Goal: Transaction & Acquisition: Purchase product/service

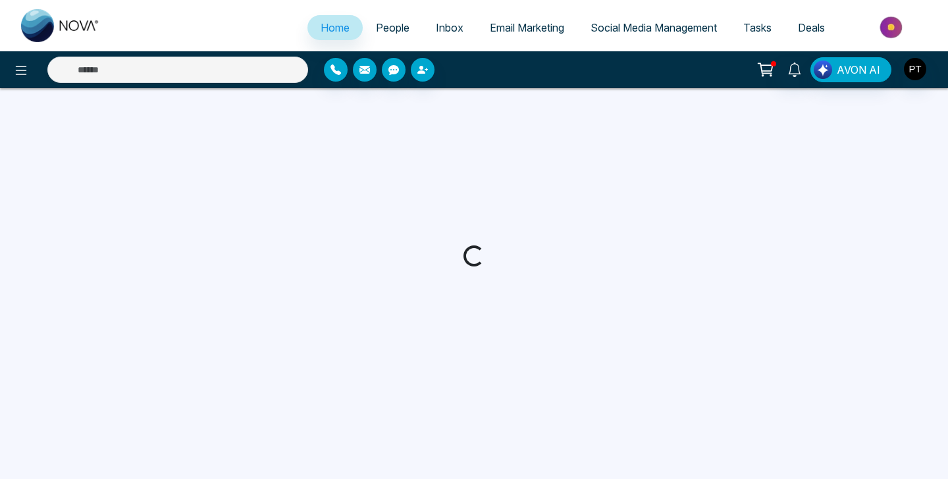
select select "*"
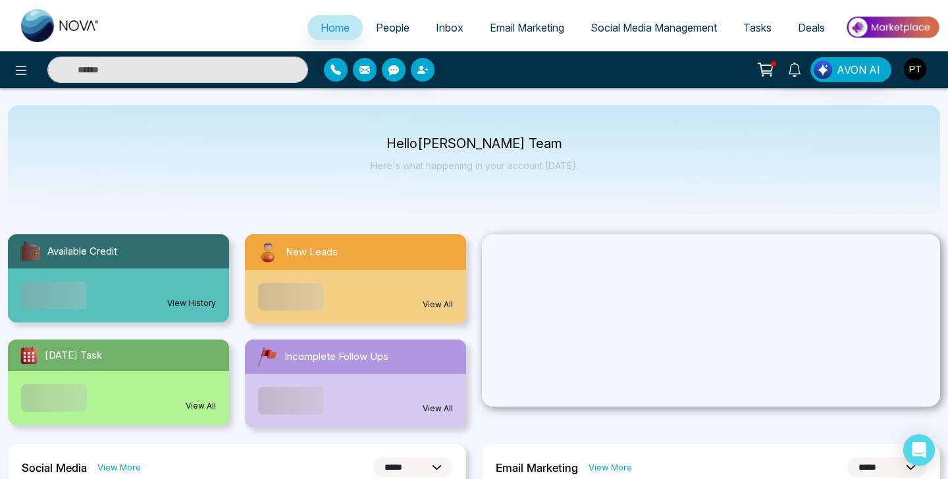
click at [910, 70] on img "button" at bounding box center [915, 69] width 22 height 22
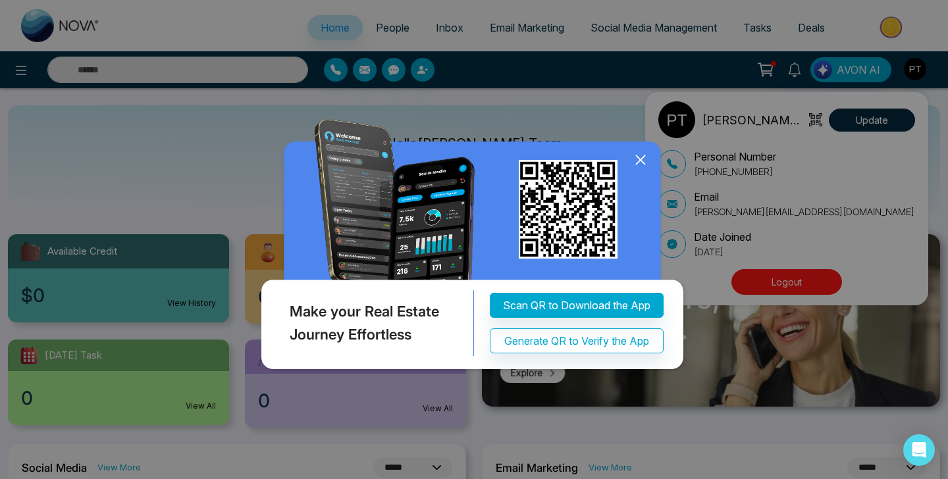
click at [641, 163] on icon at bounding box center [641, 160] width 20 height 20
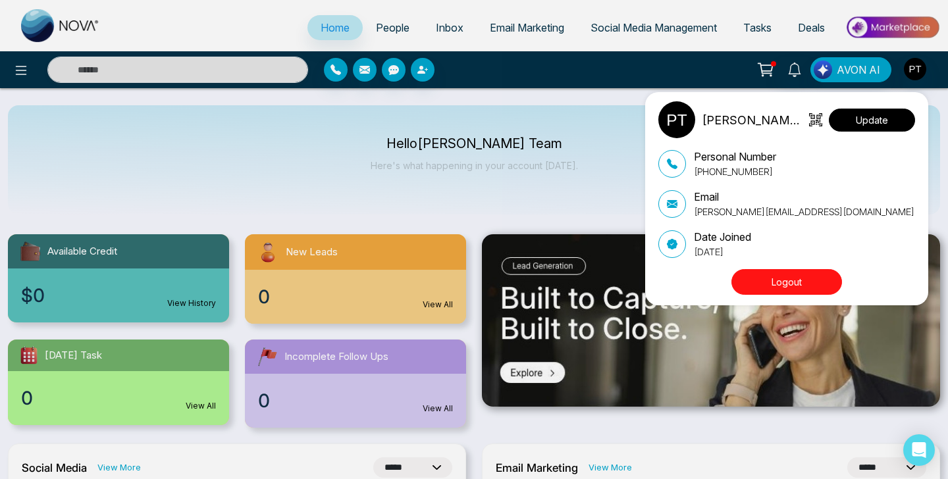
click at [850, 121] on button "Update" at bounding box center [872, 120] width 86 height 23
select select "***"
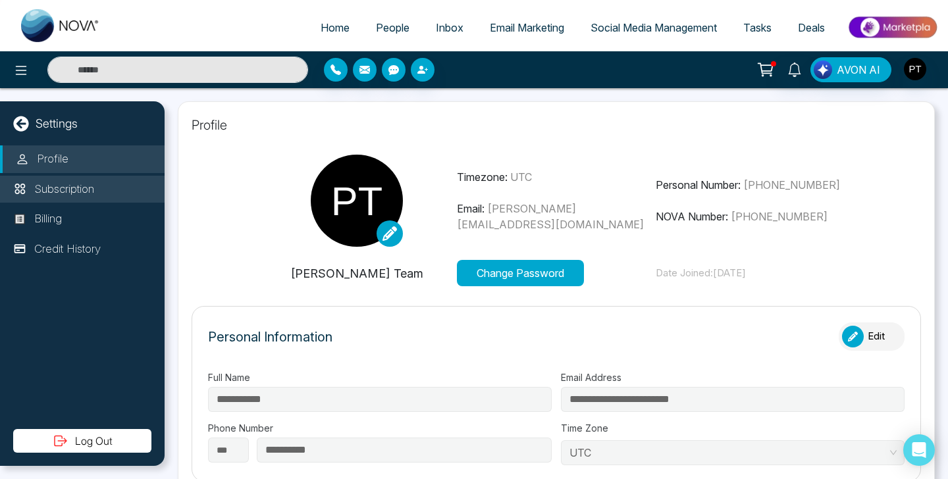
click at [79, 197] on li "Subscription" at bounding box center [82, 190] width 165 height 28
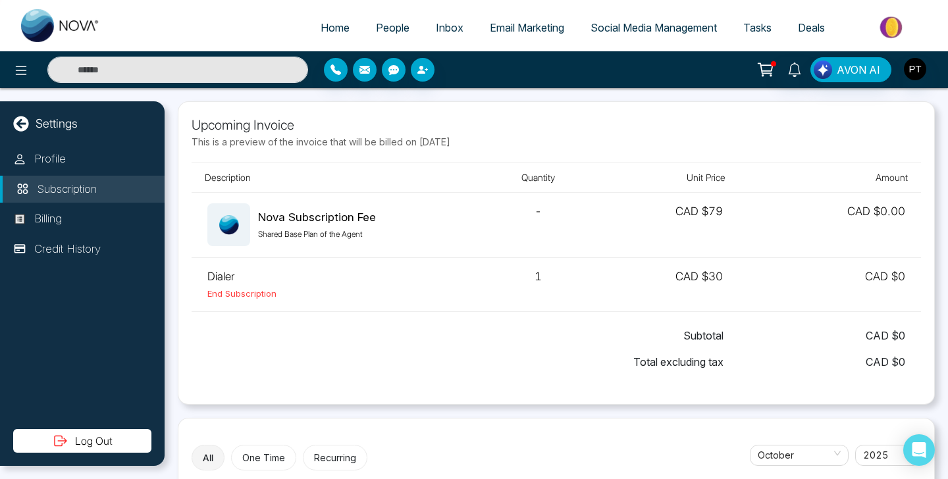
click at [772, 75] on circle at bounding box center [770, 75] width 1 height 1
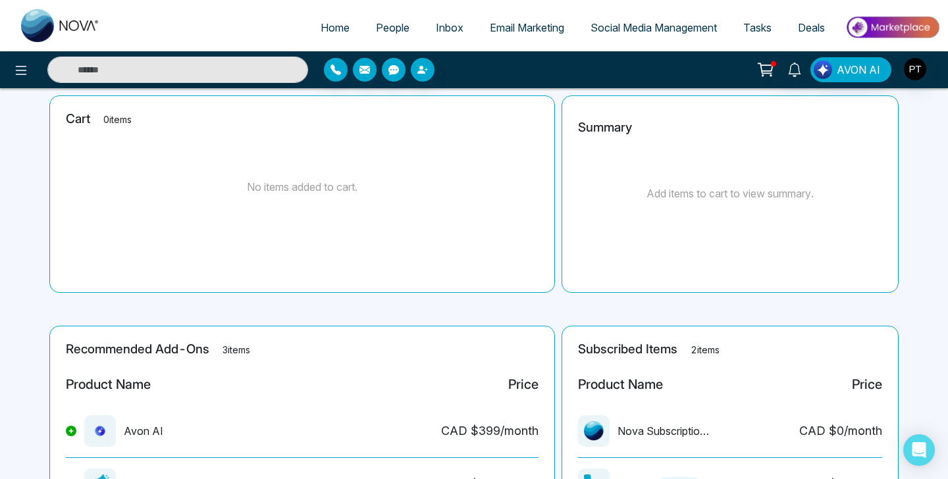
scroll to position [219, 0]
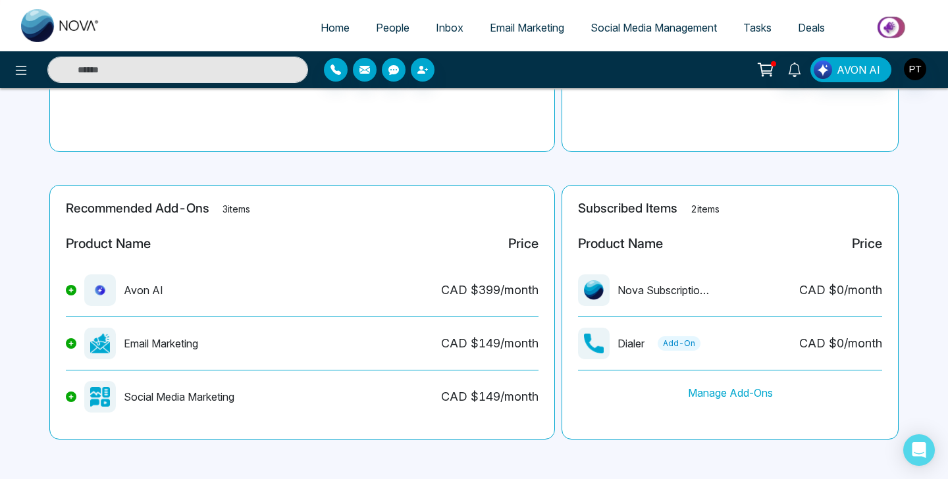
click at [69, 346] on button at bounding box center [71, 343] width 11 height 11
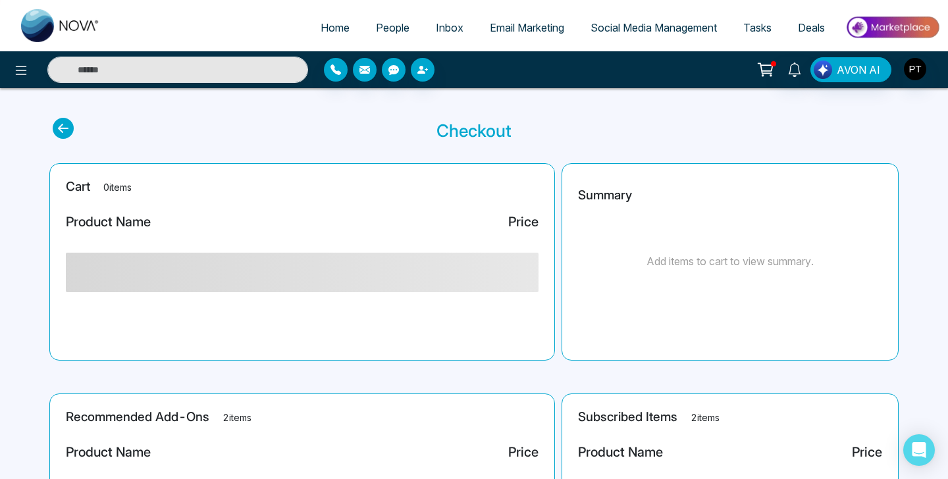
scroll to position [0, 0]
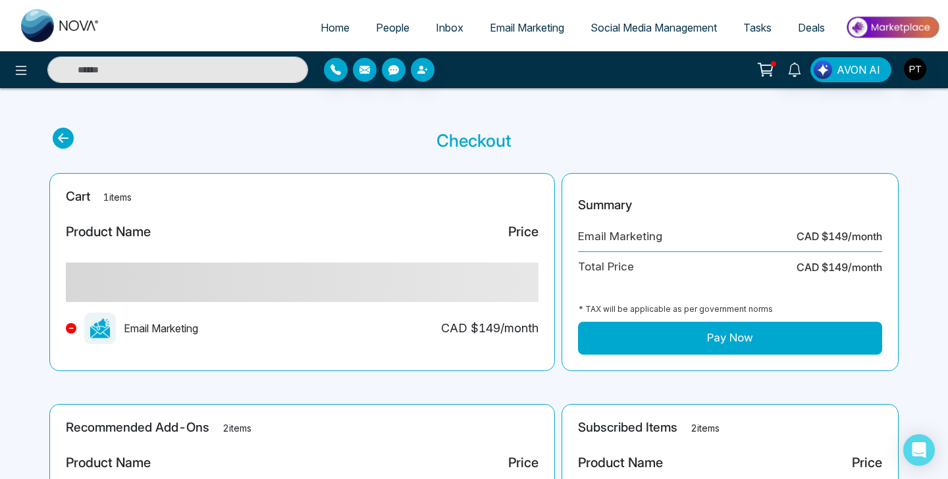
click at [706, 332] on button "Pay Now" at bounding box center [730, 338] width 304 height 33
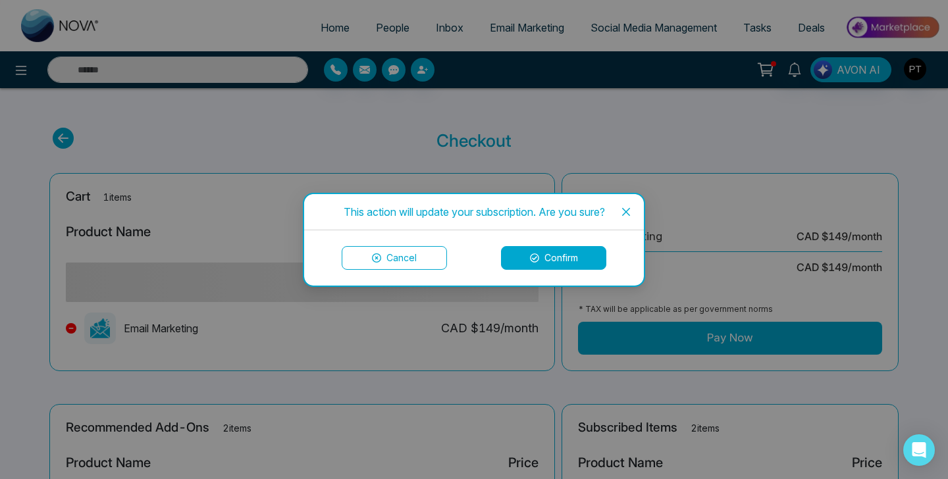
click at [563, 264] on button "Confirm" at bounding box center [553, 258] width 105 height 24
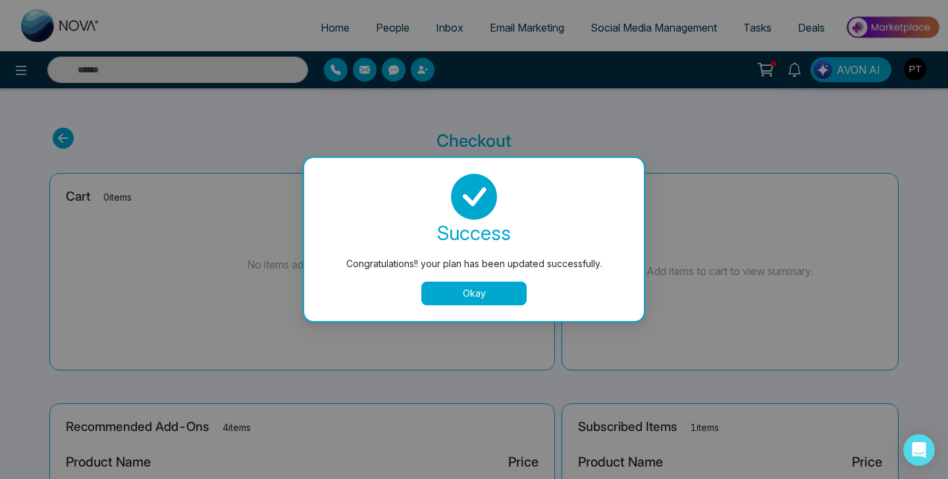
click at [490, 294] on button "Okay" at bounding box center [473, 294] width 105 height 24
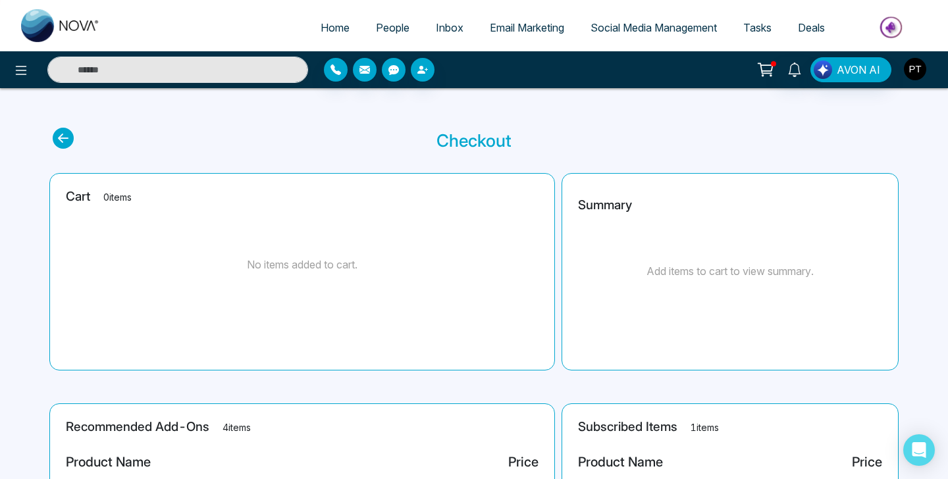
click at [911, 67] on img "button" at bounding box center [915, 69] width 22 height 22
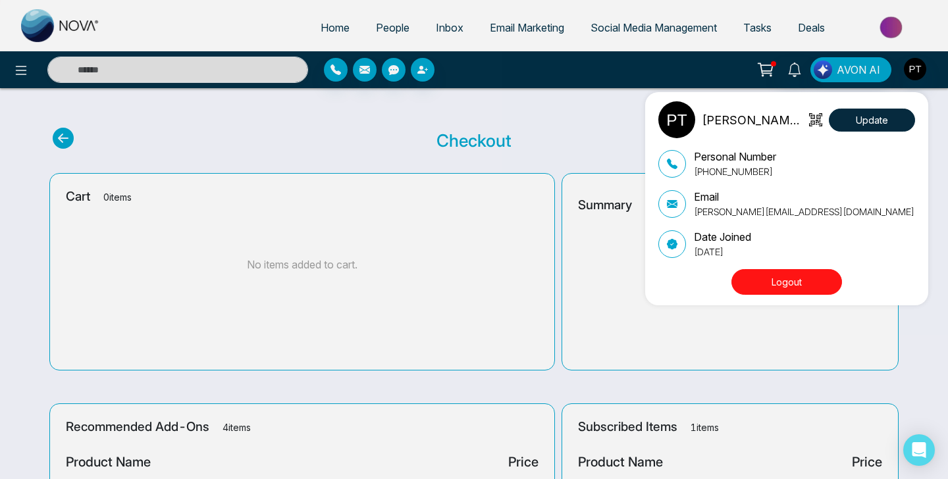
click at [760, 209] on p "[PERSON_NAME][EMAIL_ADDRESS][DOMAIN_NAME]" at bounding box center [804, 212] width 221 height 14
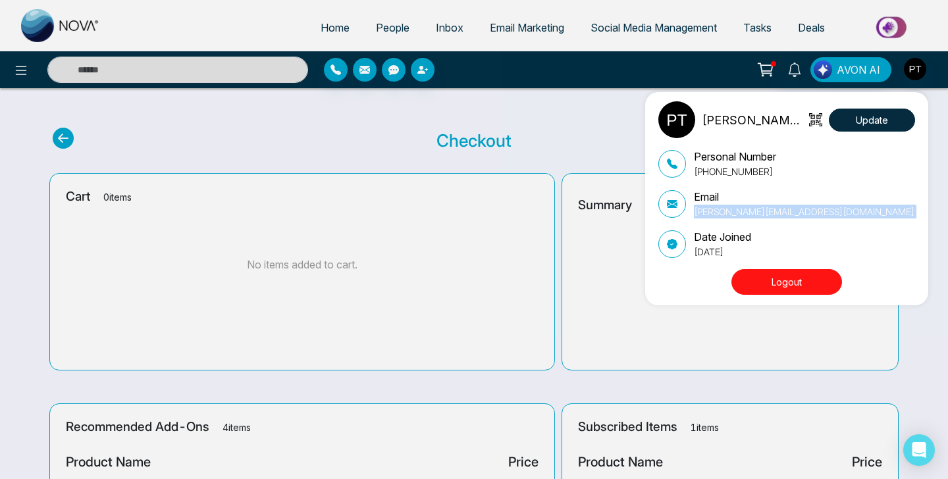
click at [760, 209] on p "[PERSON_NAME][EMAIL_ADDRESS][DOMAIN_NAME]" at bounding box center [804, 212] width 221 height 14
copy div "[PERSON_NAME][EMAIL_ADDRESS][DOMAIN_NAME]"
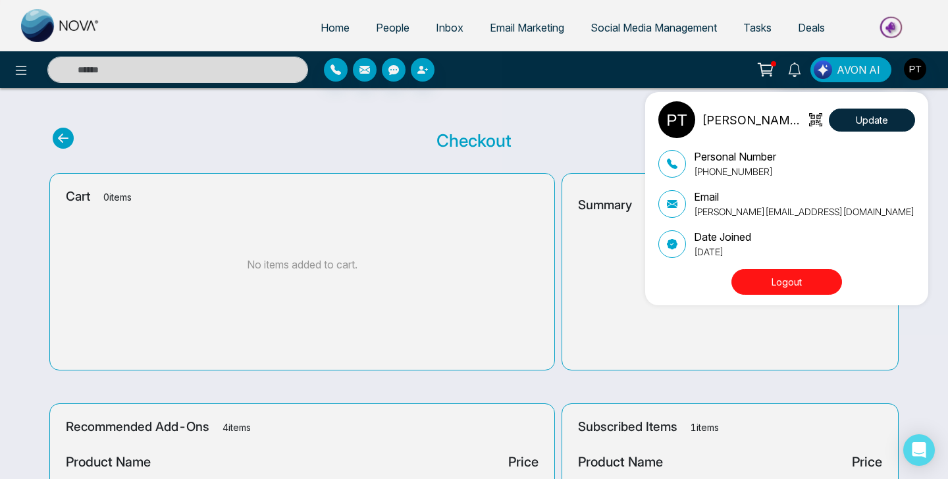
click at [597, 215] on div "Pallab Team Update Personal Number +919902128440 Email pallab+pt1@mmnovatech.co…" at bounding box center [474, 239] width 948 height 479
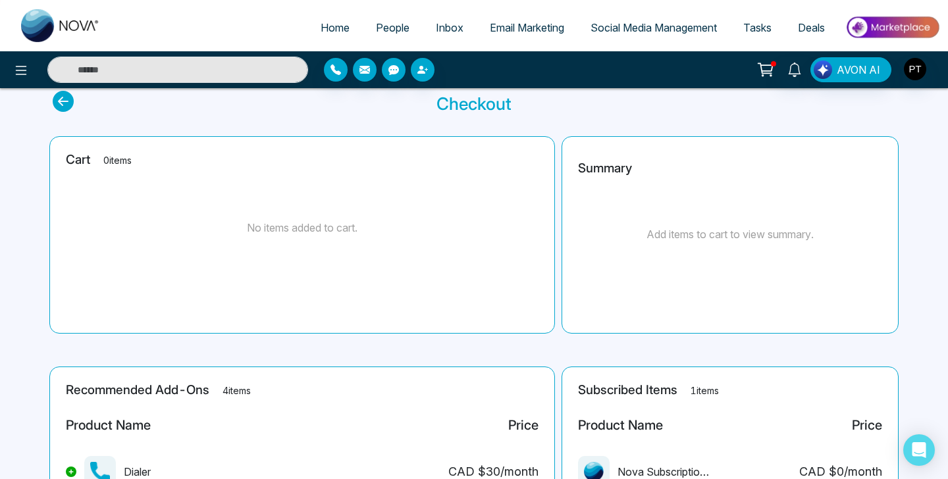
scroll to position [272, 0]
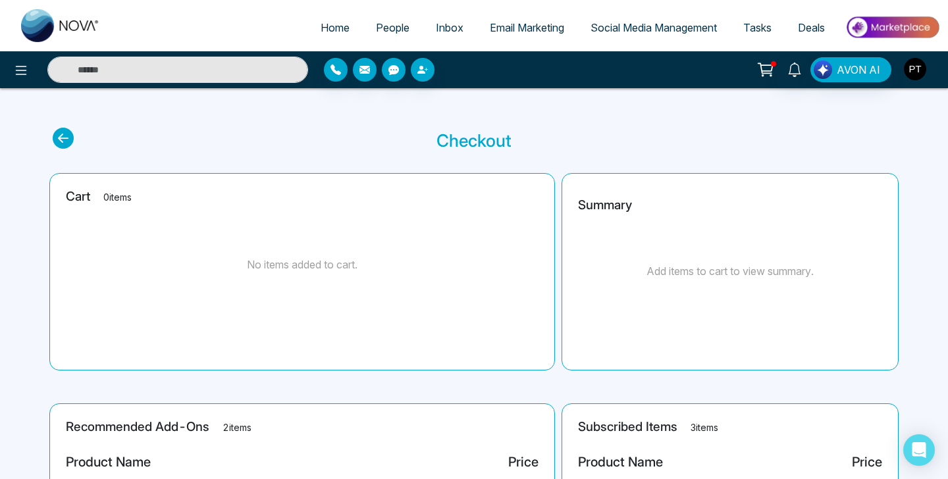
click at [910, 70] on img "button" at bounding box center [915, 69] width 22 height 22
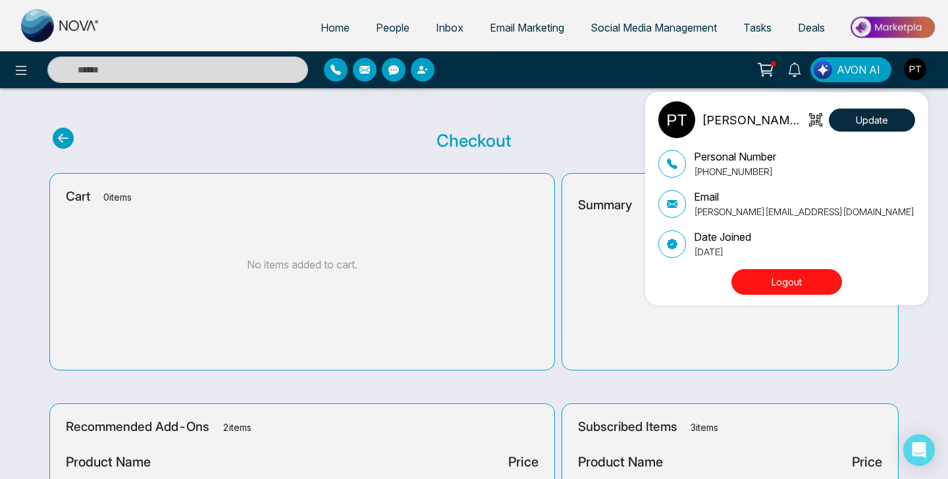
click at [784, 286] on button "Logout" at bounding box center [786, 282] width 111 height 26
click at [784, 288] on button "Logout" at bounding box center [786, 282] width 111 height 26
